Goal: Task Accomplishment & Management: Use online tool/utility

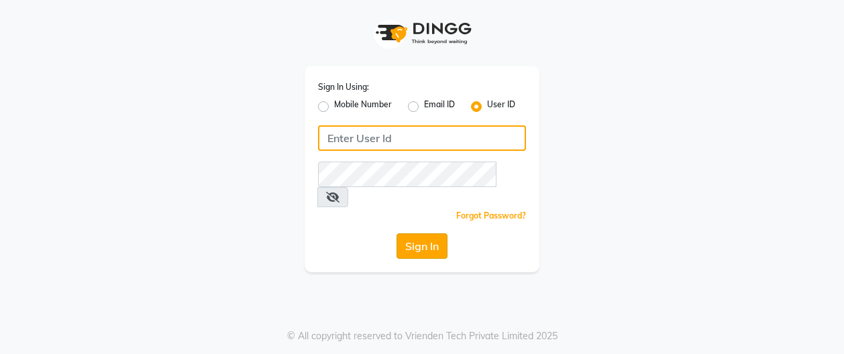
type input "sunspajsr"
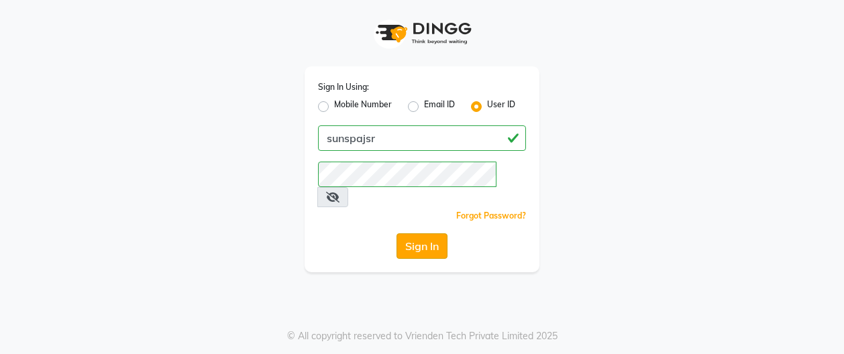
click at [415, 233] on button "Sign In" at bounding box center [421, 245] width 51 height 25
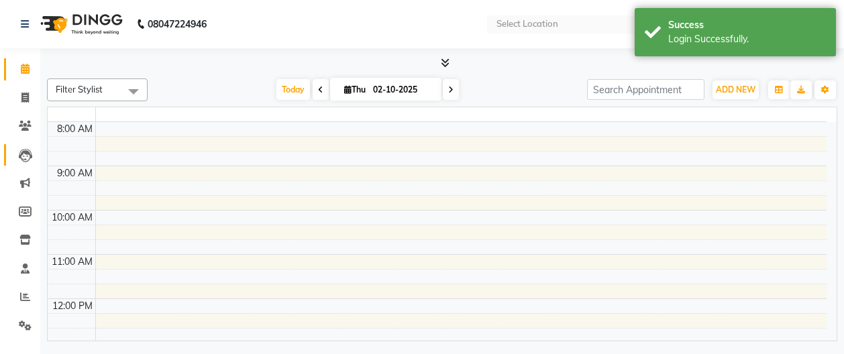
select select "en"
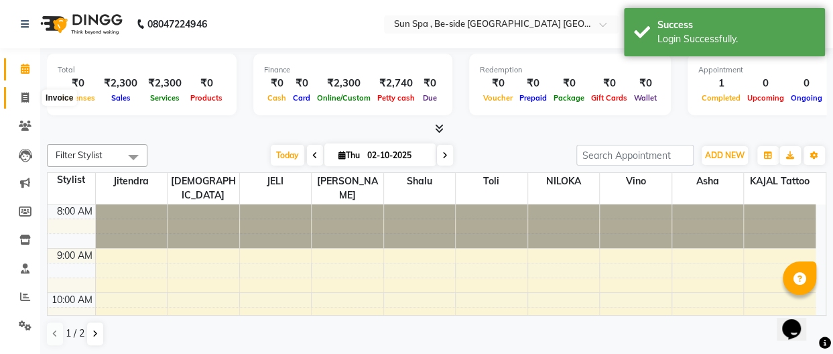
click at [28, 96] on icon at bounding box center [24, 98] width 7 height 10
select select "service"
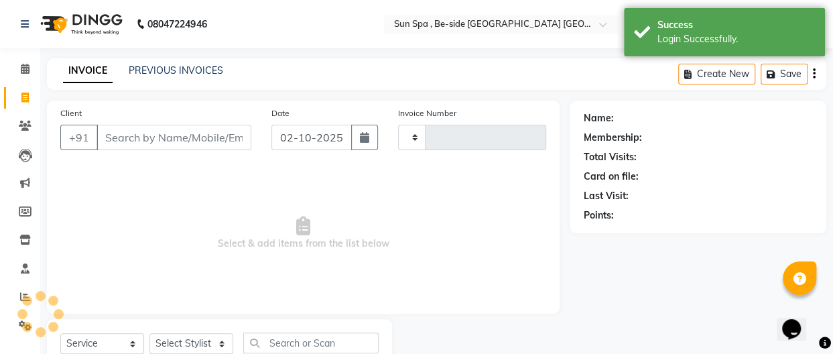
type input "1318"
select select "5782"
click at [23, 69] on icon at bounding box center [25, 69] width 9 height 10
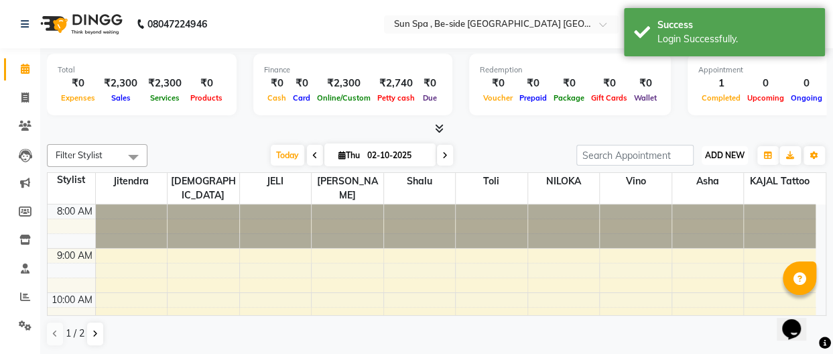
click at [717, 151] on span "ADD NEW" at bounding box center [725, 155] width 40 height 10
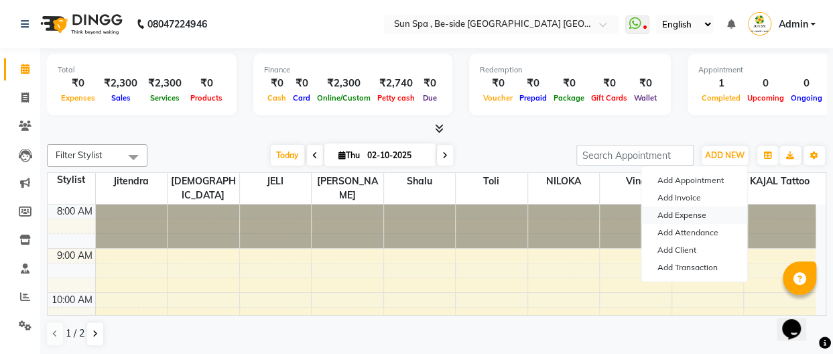
click at [703, 211] on link "Add Expense" at bounding box center [695, 215] width 106 height 17
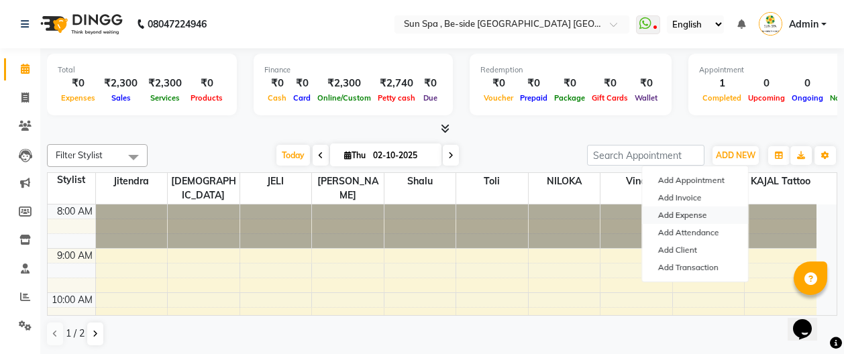
select select "4734"
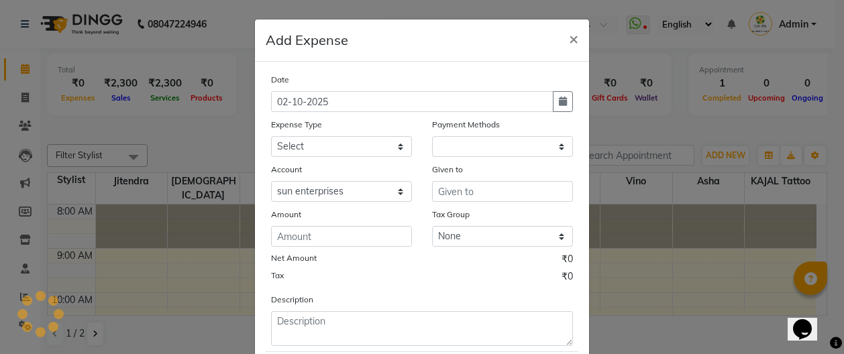
select select "1"
select select "4733"
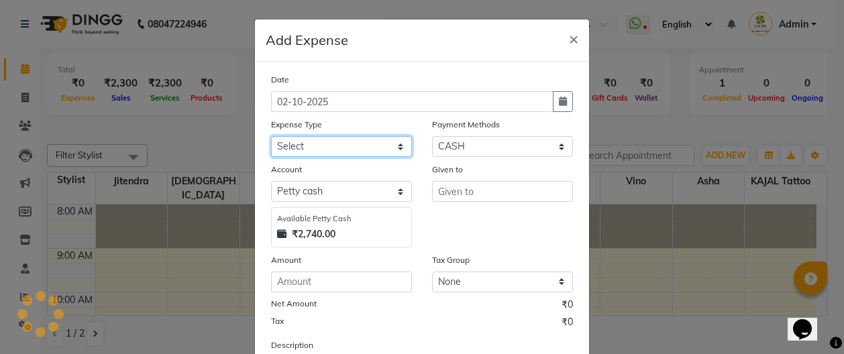
click at [394, 141] on select "Select Advance Salary Bank charges Car maintenance Cash transfer to bank Cash t…" at bounding box center [341, 146] width 141 height 21
select select "12834"
click at [271, 136] on select "Select Advance Salary Bank charges Car maintenance Cash transfer to bank Cash t…" at bounding box center [341, 146] width 141 height 21
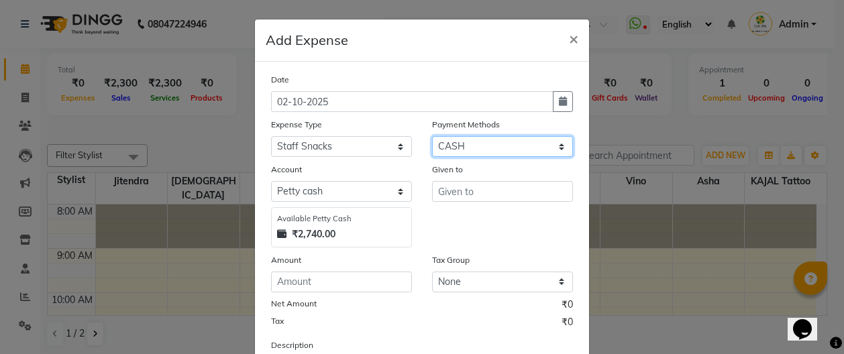
click at [469, 141] on select "Select CASH CARD ONLINE CUSTOM GPay PayTM PhonePe UPI NearBuy Points Wallet Loa…" at bounding box center [502, 146] width 141 height 21
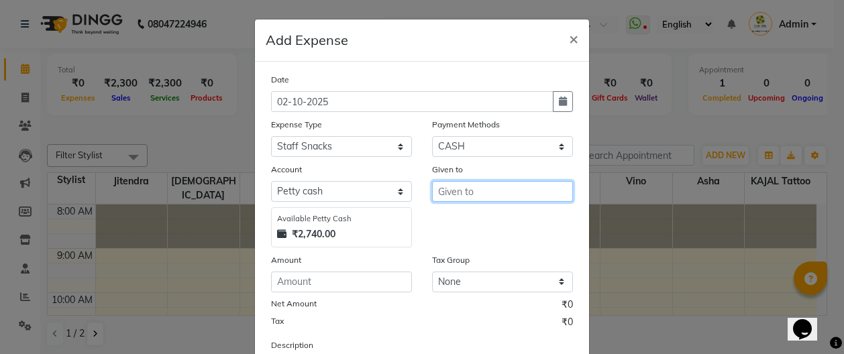
click at [500, 196] on input "text" at bounding box center [502, 191] width 141 height 21
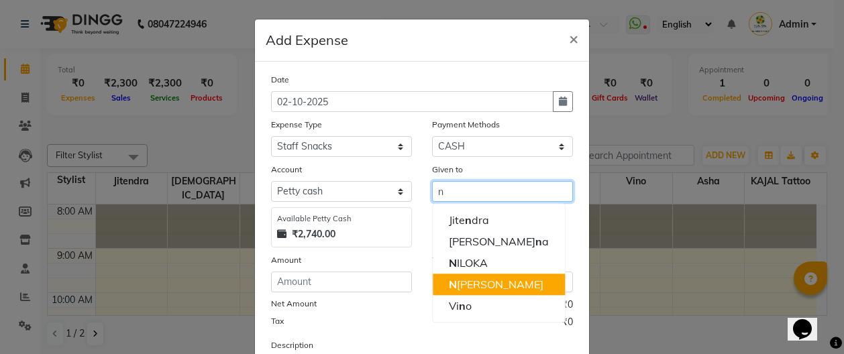
click at [495, 285] on ngb-highlight "N [PERSON_NAME]" at bounding box center [496, 284] width 95 height 13
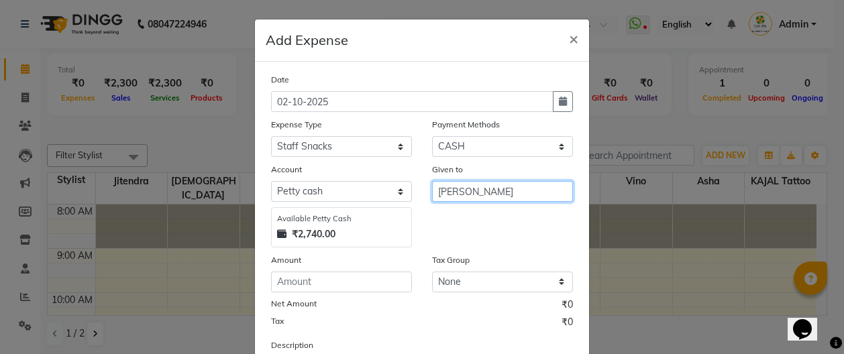
type input "[PERSON_NAME]"
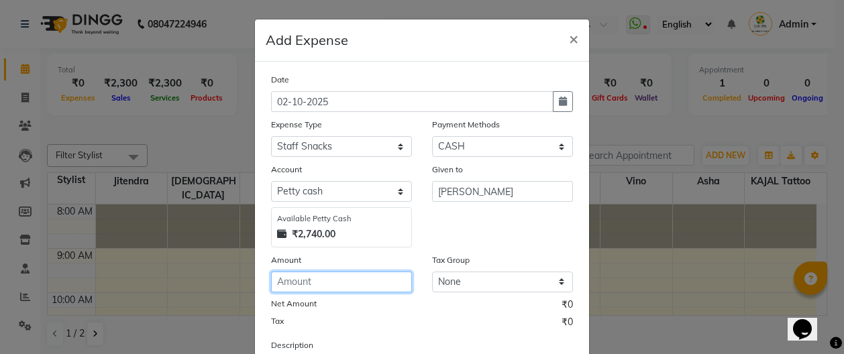
click at [357, 284] on input "number" at bounding box center [341, 282] width 141 height 21
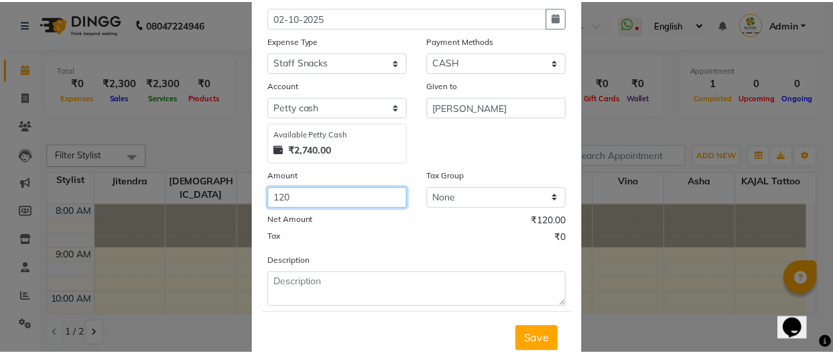
scroll to position [84, 0]
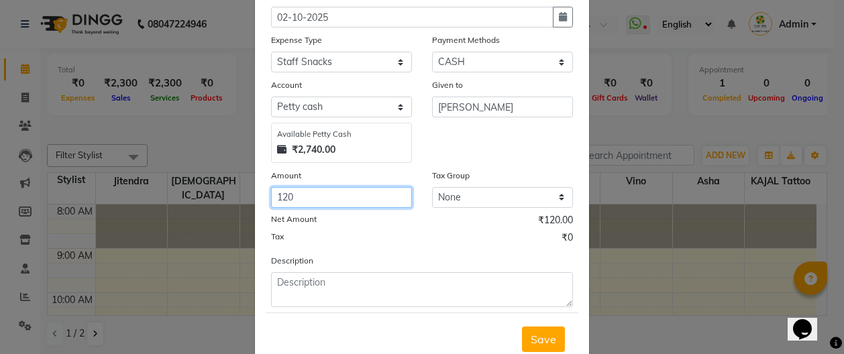
type input "120"
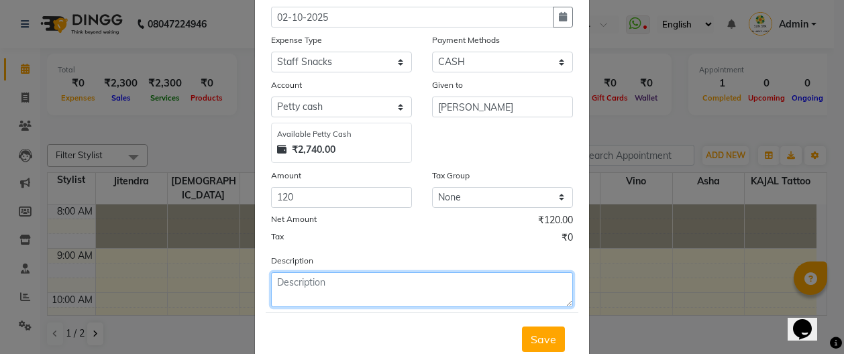
click at [367, 288] on textarea at bounding box center [422, 289] width 302 height 35
type textarea "milk"
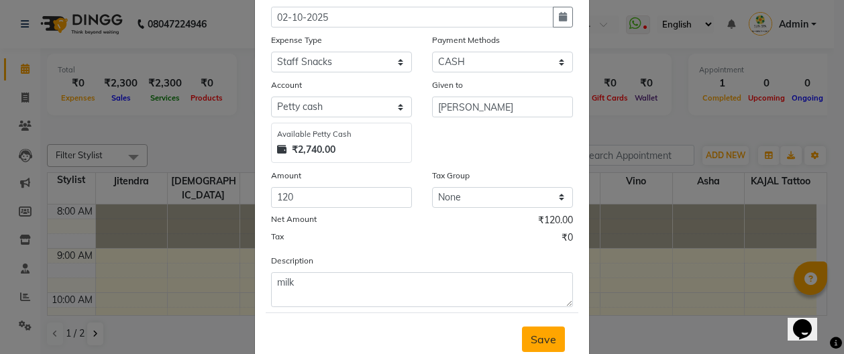
click at [532, 333] on span "Save" at bounding box center [542, 339] width 25 height 13
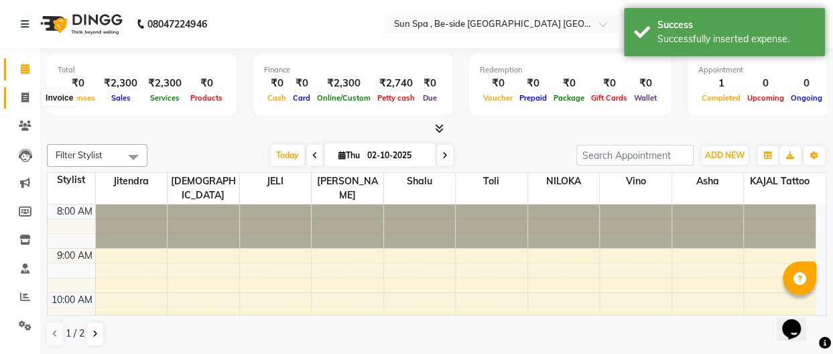
click at [20, 97] on span at bounding box center [24, 98] width 23 height 15
select select "service"
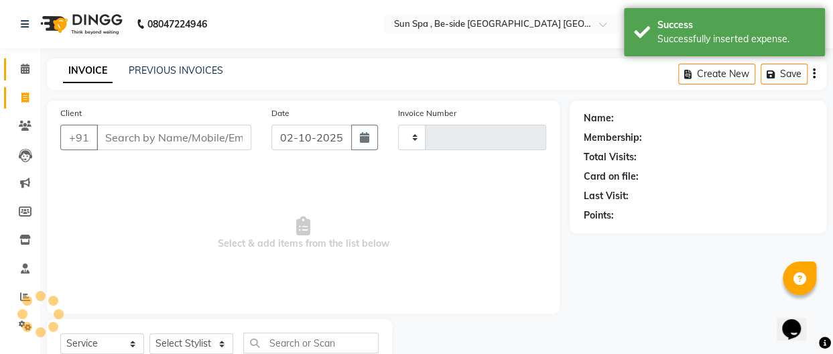
type input "1318"
select select "5782"
click at [25, 63] on span at bounding box center [24, 69] width 23 height 15
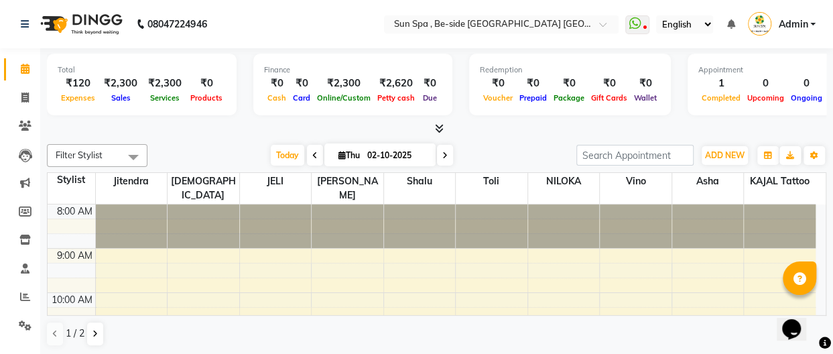
scroll to position [1, 0]
